Goal: Transaction & Acquisition: Purchase product/service

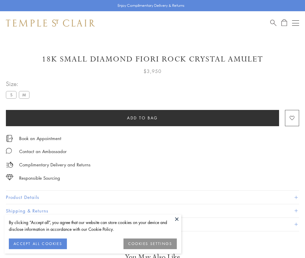
click at [143, 117] on span "Add to bag" at bounding box center [142, 118] width 31 height 6
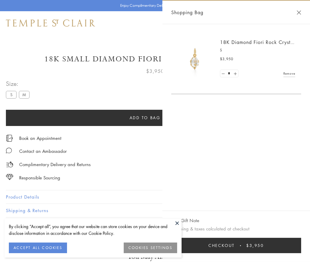
click at [236, 246] on button "Checkout $3,950" at bounding box center [236, 245] width 130 height 15
